Goal: Find specific page/section: Find specific page/section

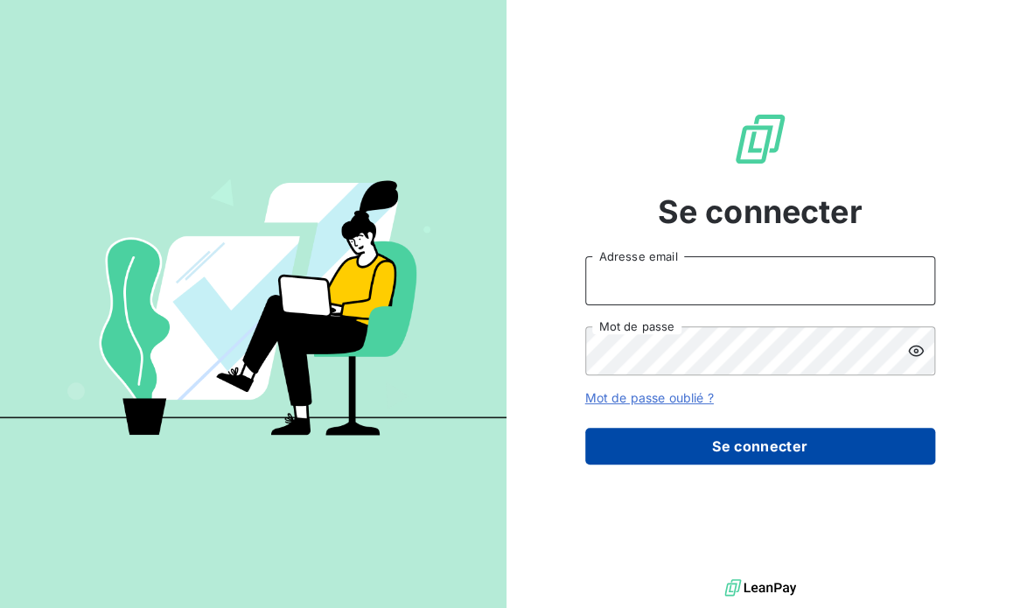
type input "[EMAIL_ADDRESS][DOMAIN_NAME]"
click at [753, 448] on button "Se connecter" at bounding box center [760, 446] width 350 height 37
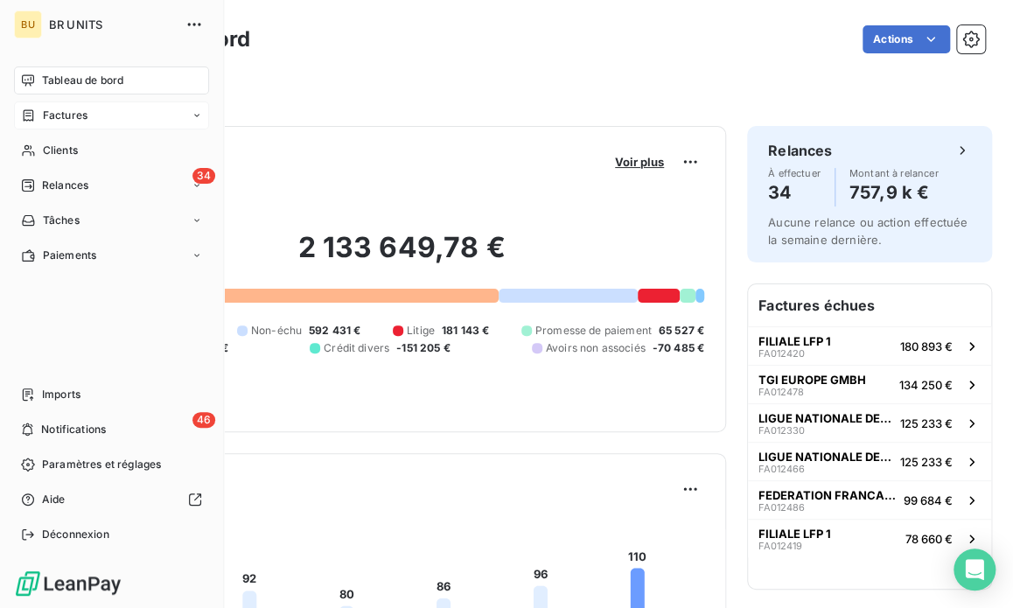
click at [71, 120] on span "Factures" at bounding box center [65, 116] width 45 height 16
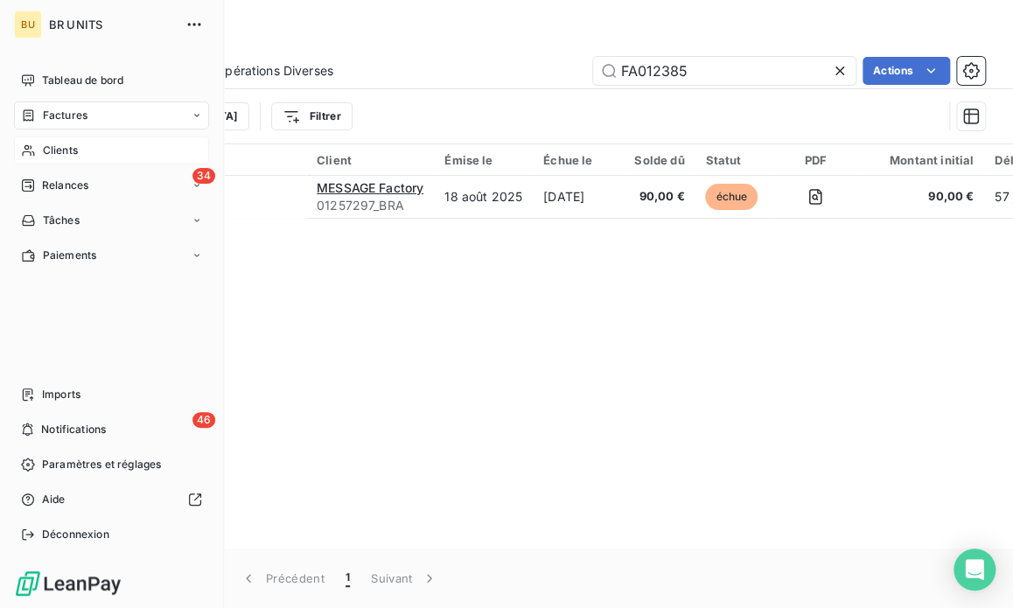
click at [59, 143] on span "Clients" at bounding box center [60, 151] width 35 height 16
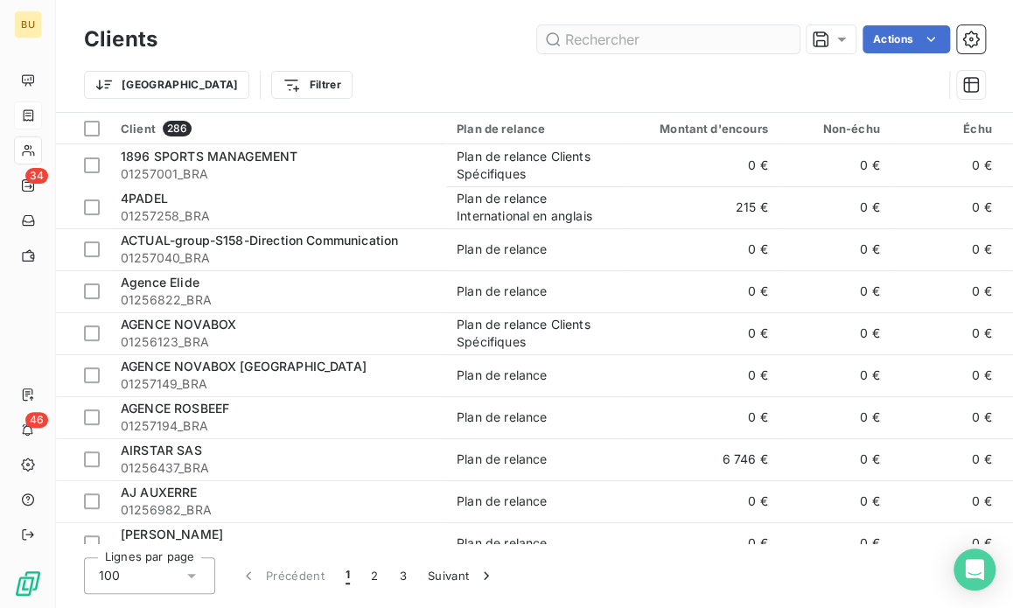
click at [627, 50] on input "text" at bounding box center [668, 39] width 263 height 28
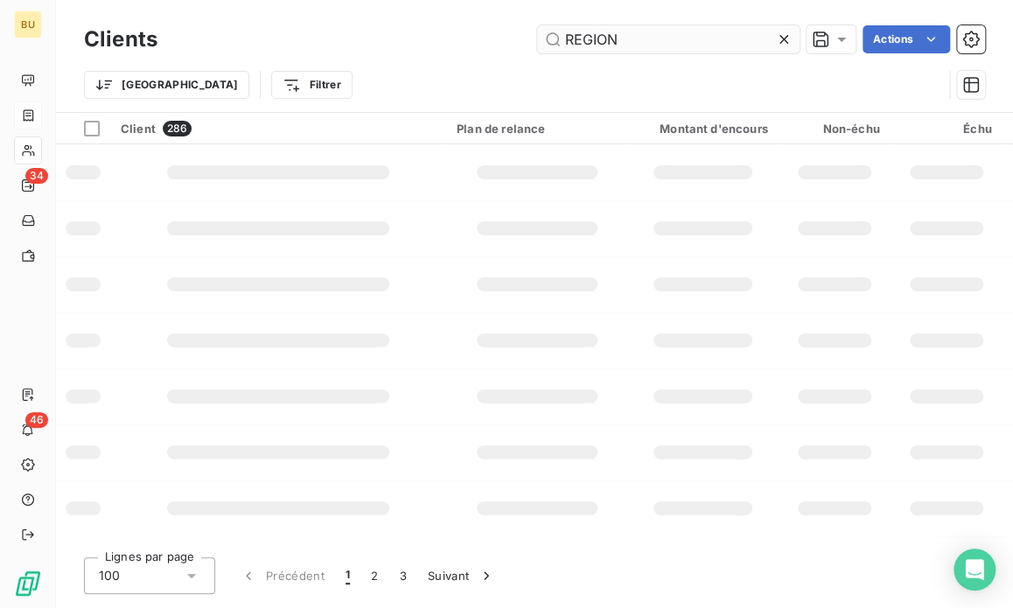
type input "REGION"
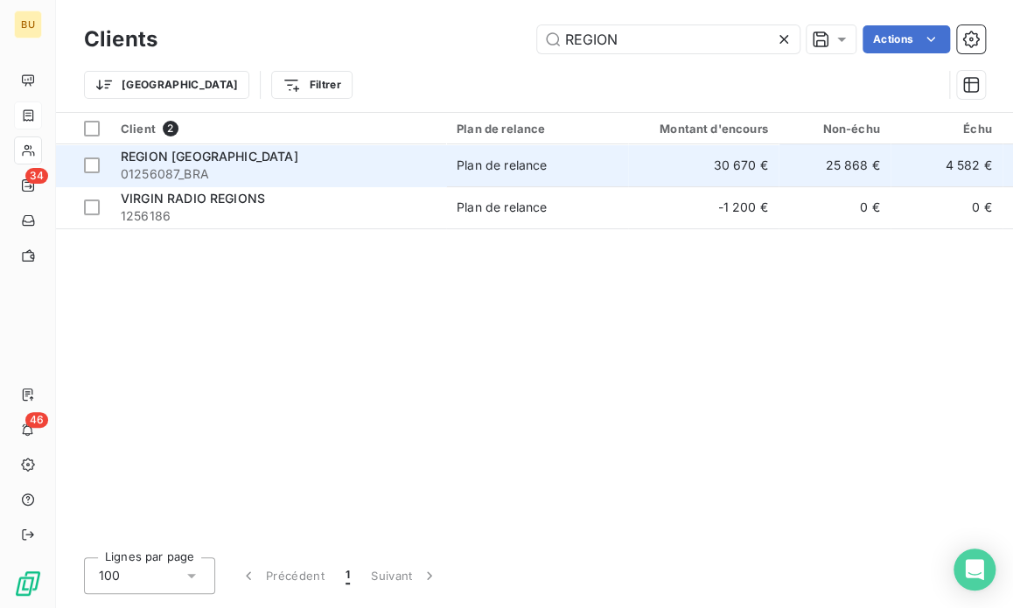
click at [255, 172] on span "01256087_BRA" at bounding box center [278, 174] width 315 height 18
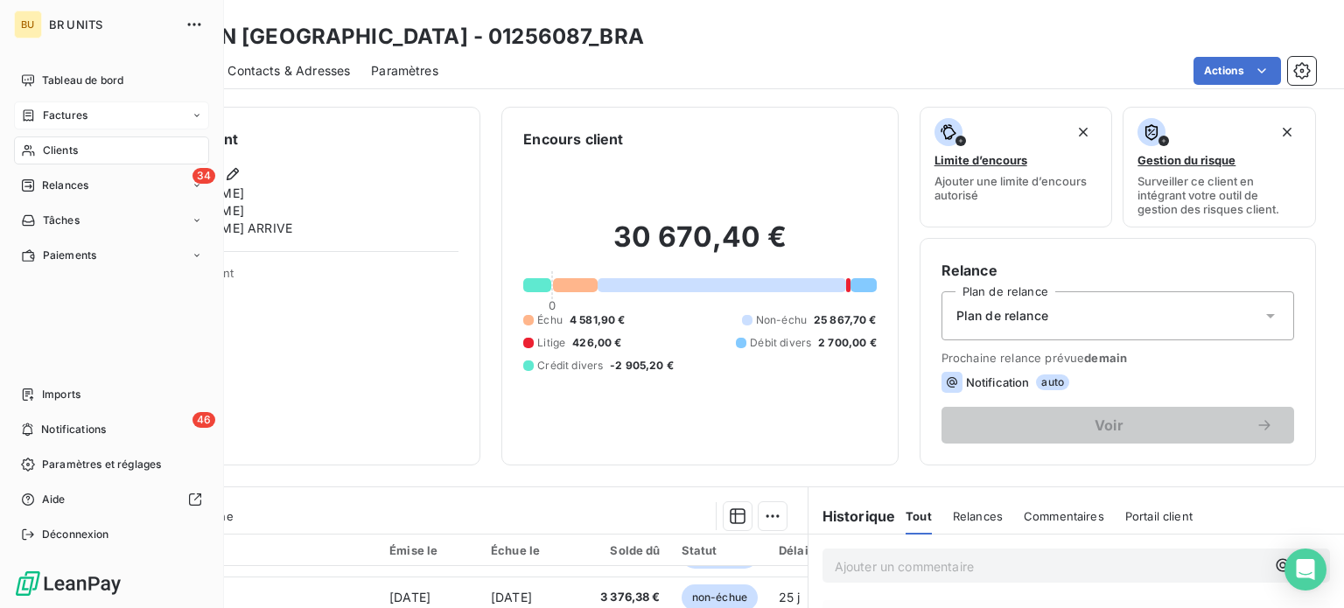
click at [62, 118] on span "Factures" at bounding box center [65, 116] width 45 height 16
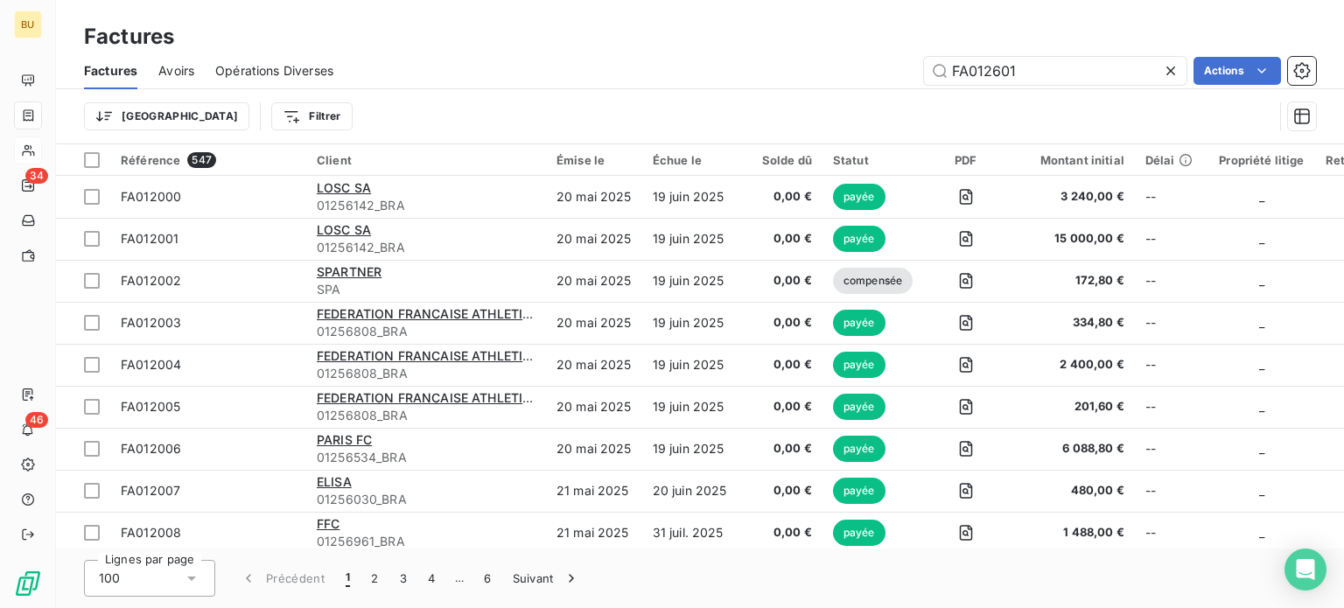
type input "FA012601"
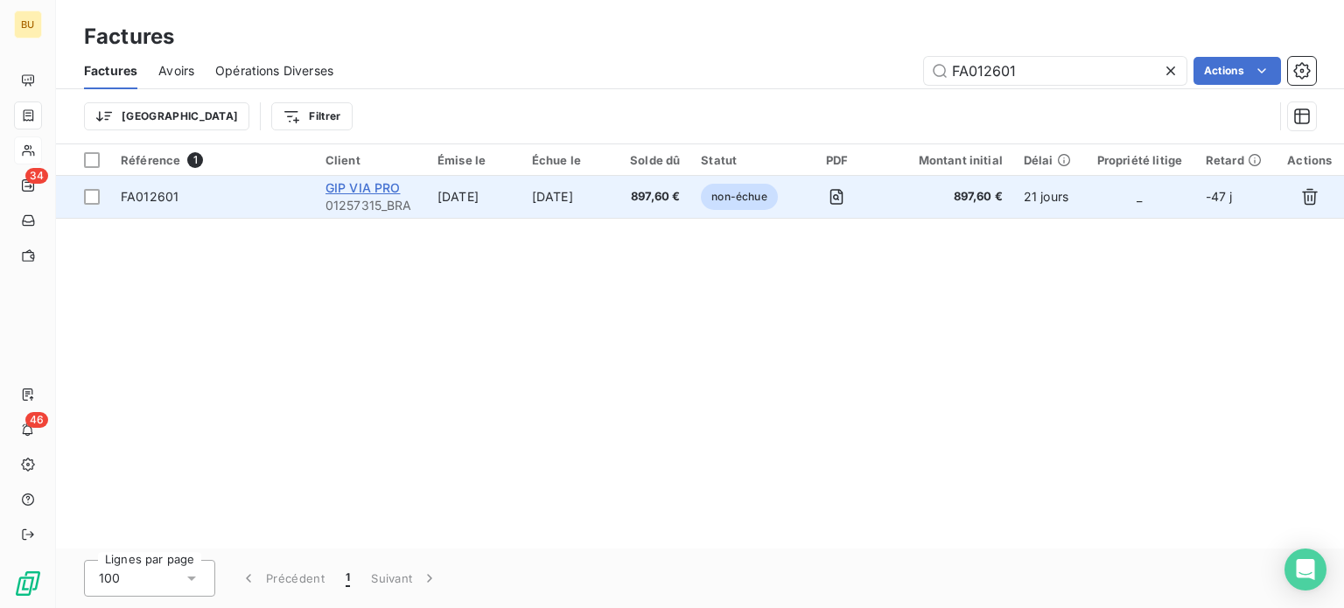
click at [355, 193] on span "GIP VIA PRO" at bounding box center [363, 187] width 75 height 15
